Goal: Task Accomplishment & Management: Manage account settings

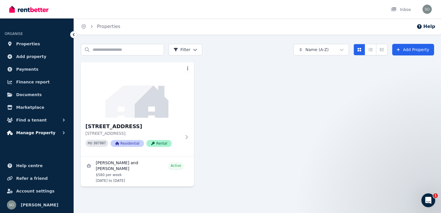
click at [32, 133] on span "Manage Property" at bounding box center [35, 132] width 39 height 7
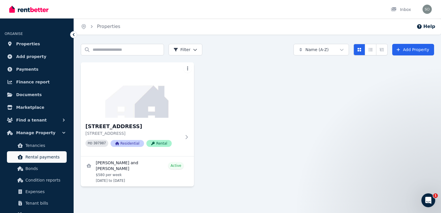
click at [39, 157] on span "Rental payments" at bounding box center [44, 156] width 39 height 7
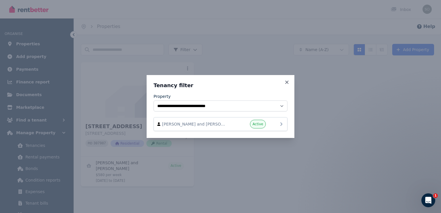
click at [276, 127] on div "[PERSON_NAME] and [PERSON_NAME] Active" at bounding box center [220, 124] width 126 height 9
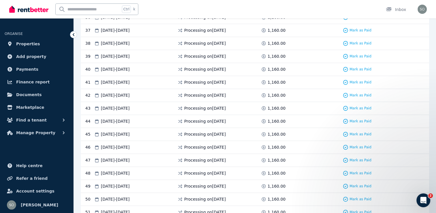
scroll to position [606, 0]
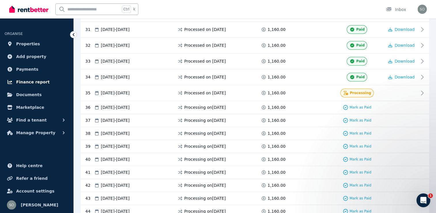
click at [31, 84] on span "Finance report" at bounding box center [32, 81] width 33 height 7
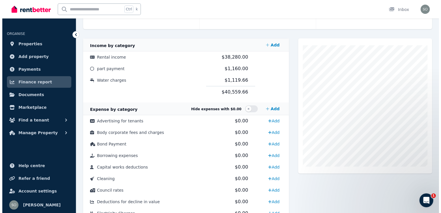
scroll to position [58, 0]
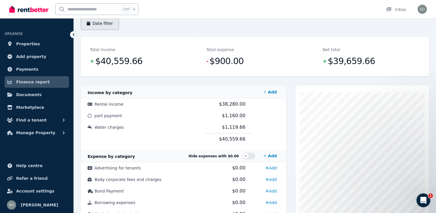
click at [105, 25] on button "Date filter" at bounding box center [100, 23] width 38 height 13
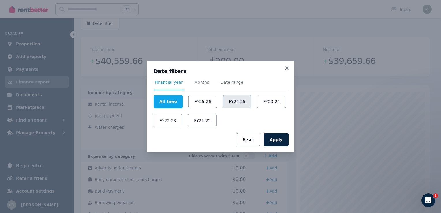
click at [233, 100] on button "FY24-25" at bounding box center [237, 101] width 29 height 13
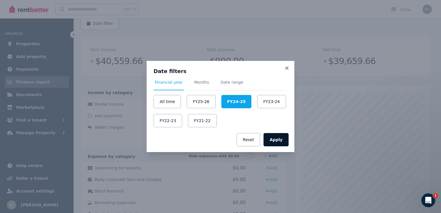
click at [277, 140] on button "Apply" at bounding box center [275, 139] width 25 height 13
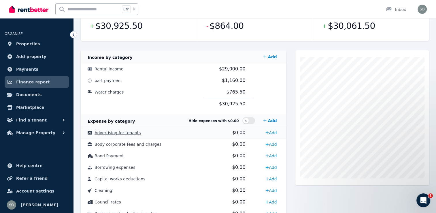
scroll to position [58, 0]
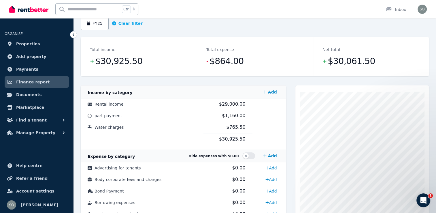
drag, startPoint x: 300, startPoint y: 211, endPoint x: 302, endPoint y: 221, distance: 10.7
click at [302, 155] on html "**********" at bounding box center [218, 48] width 436 height 213
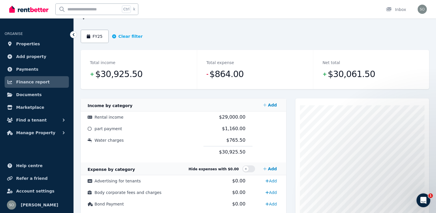
scroll to position [38, 0]
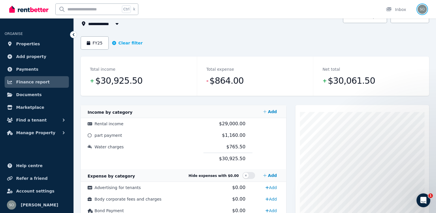
click at [427, 8] on img "button" at bounding box center [422, 9] width 9 height 9
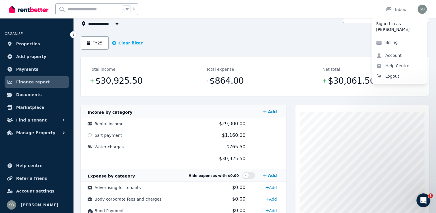
click at [387, 75] on span "Logout" at bounding box center [399, 76] width 55 height 10
